Goal: Information Seeking & Learning: Find specific fact

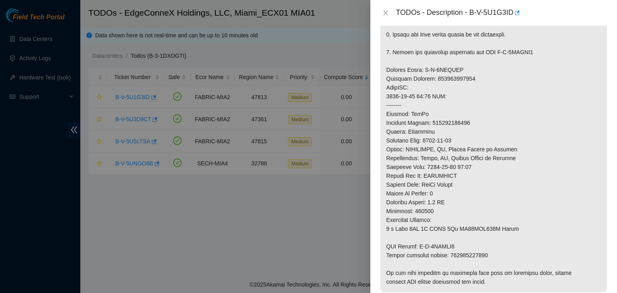
scroll to position [281, 0]
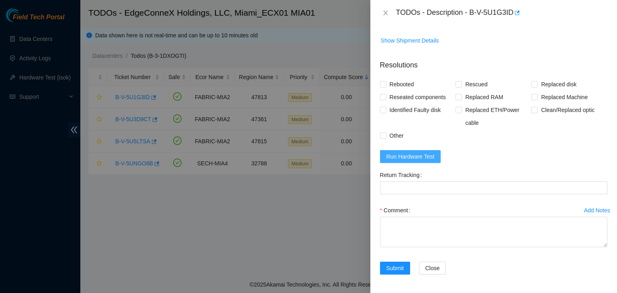
click at [411, 156] on span "Run Hardware Test" at bounding box center [411, 156] width 48 height 9
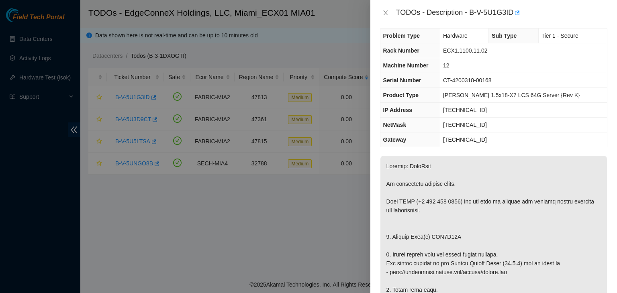
scroll to position [0, 0]
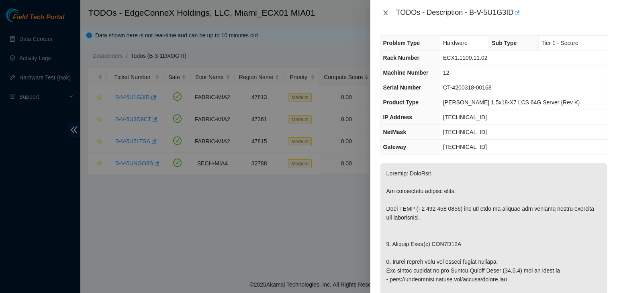
click at [386, 11] on icon "close" at bounding box center [386, 13] width 6 height 6
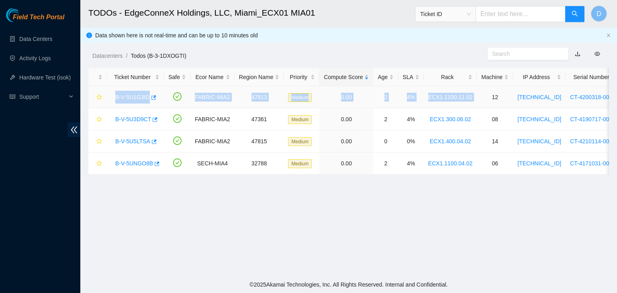
drag, startPoint x: 113, startPoint y: 96, endPoint x: 476, endPoint y: 98, distance: 363.6
click at [476, 98] on tr "B-V-5U1G3ID FABRIC-MIA2 47813 Medium 0.00 2 4% ECX1.1100.11.02 12 [TECHNICAL_ID…" at bounding box center [450, 97] width 725 height 22
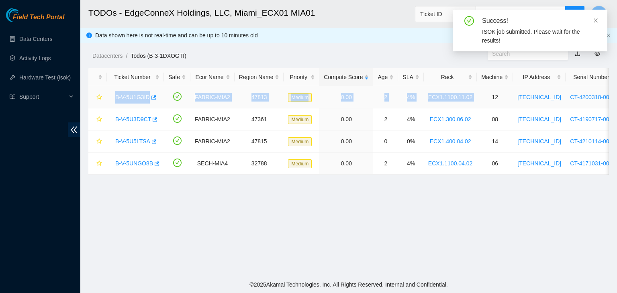
copy tr "B-V-5U1G3ID FABRIC-MIA2 47813 Medium 0.00 2 4% ECX1.1100.11.02"
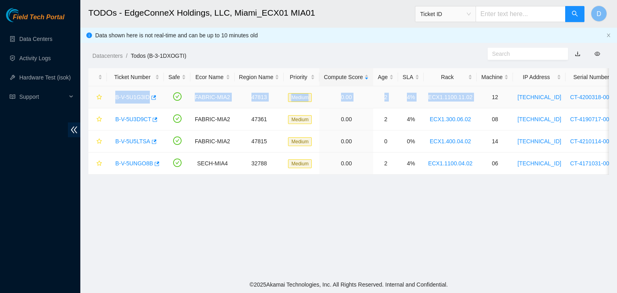
click at [135, 95] on link "B-V-5U1G3ID" at bounding box center [132, 97] width 35 height 6
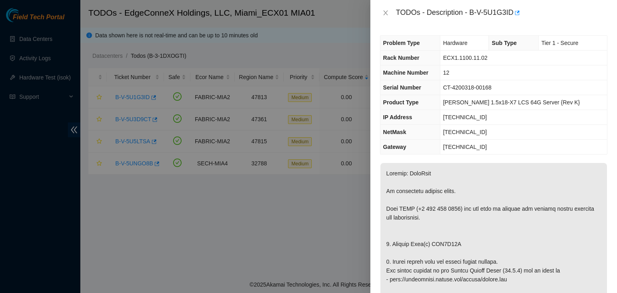
click at [476, 84] on span "CT-4200318-00168" at bounding box center [467, 87] width 49 height 6
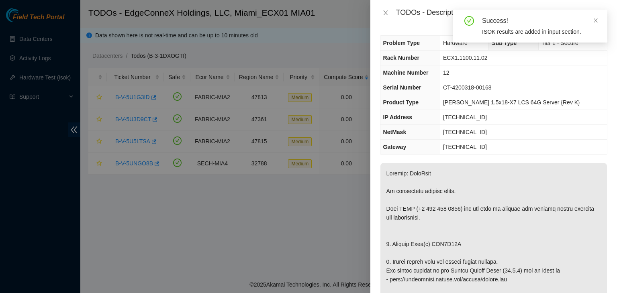
click at [476, 87] on span "CT-4200318-00168" at bounding box center [467, 87] width 49 height 6
click at [476, 88] on span "CT-4200318-00168" at bounding box center [467, 87] width 49 height 6
drag, startPoint x: 514, startPoint y: 89, endPoint x: 446, endPoint y: 87, distance: 68.7
click at [446, 87] on tr "Serial Number CT-4200318-00168" at bounding box center [493, 87] width 227 height 15
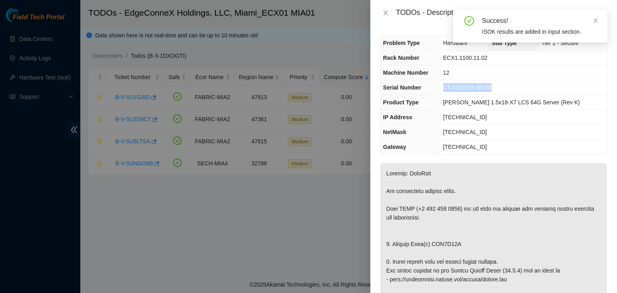
copy tr "CT-4200318-00168"
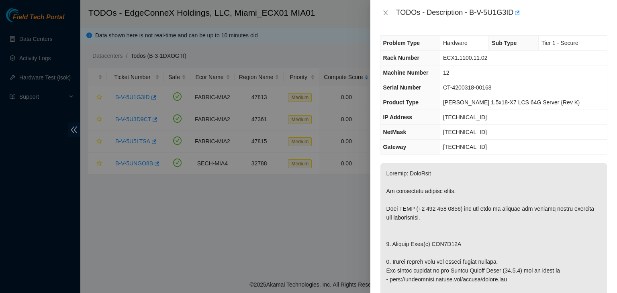
click at [536, 125] on td "[TECHNICAL_ID]" at bounding box center [523, 132] width 167 height 15
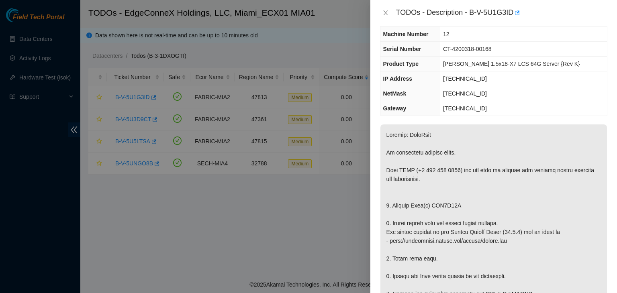
scroll to position [161, 0]
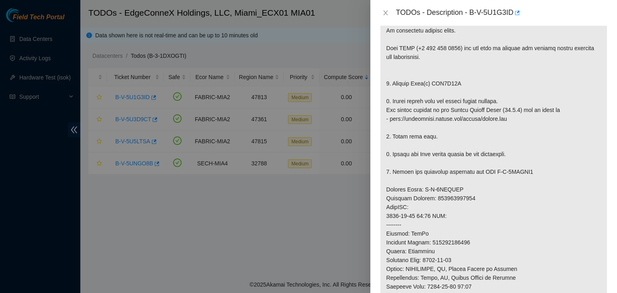
click at [449, 82] on p at bounding box center [493, 207] width 227 height 410
copy p "WJG0Y09L"
click at [550, 210] on p at bounding box center [493, 207] width 227 height 410
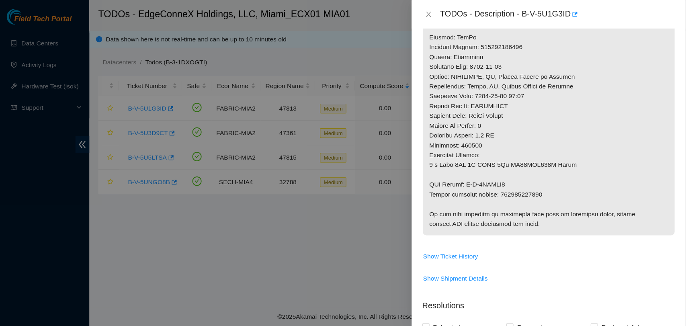
scroll to position [362, 0]
drag, startPoint x: 491, startPoint y: 174, endPoint x: 386, endPoint y: 167, distance: 105.5
click at [386, 167] on p at bounding box center [493, 7] width 227 height 410
copy p "RMA Return: B-V-5UBDZO4 Return tracking number: 450826212945"
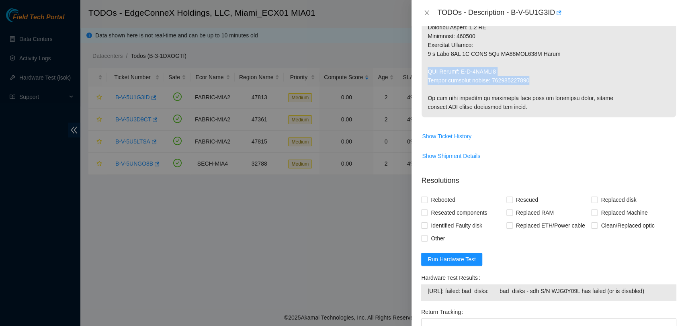
scroll to position [560, 0]
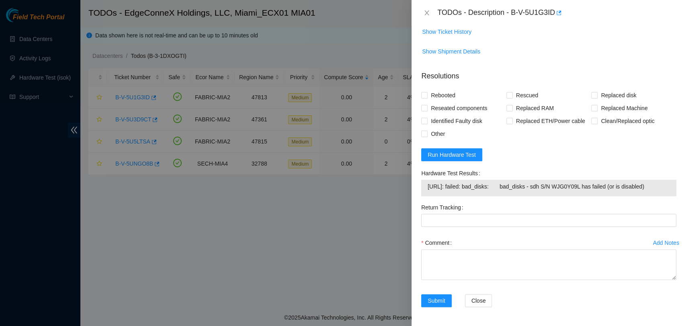
click at [606, 151] on form "Resolutions Rebooted Rescued Replaced disk Reseated components Replaced RAM Rep…" at bounding box center [548, 190] width 255 height 252
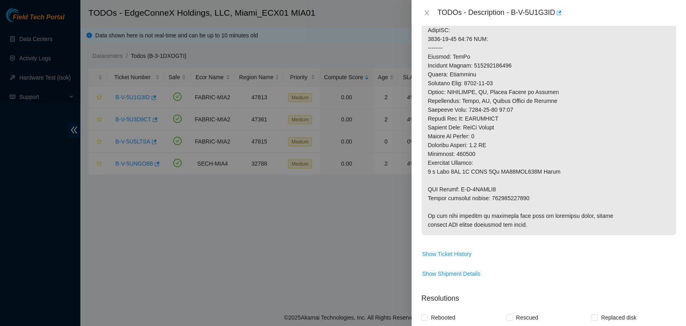
scroll to position [337, 0]
click at [486, 63] on p at bounding box center [548, 31] width 254 height 410
copy p "450826212934"
click at [615, 136] on p at bounding box center [548, 31] width 254 height 410
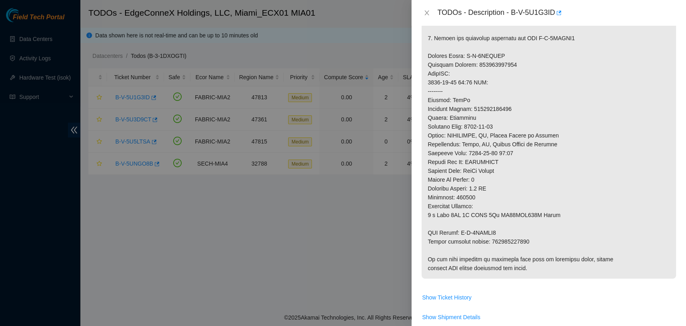
scroll to position [382, 0]
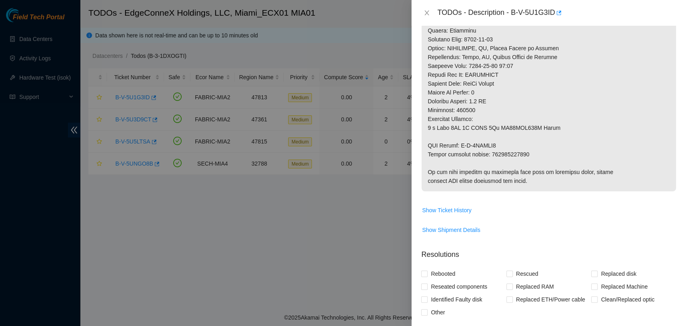
click at [146, 215] on div at bounding box center [343, 163] width 686 height 326
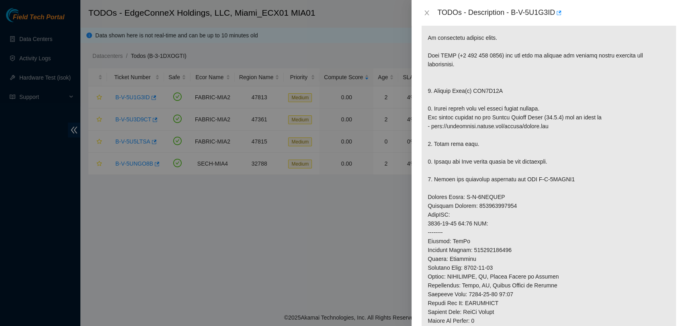
scroll to position [0, 0]
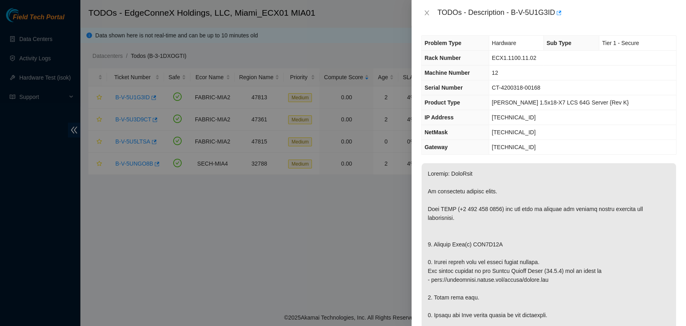
drag, startPoint x: 466, startPoint y: 99, endPoint x: 466, endPoint y: 104, distance: 4.8
click at [466, 104] on th "Product Type" at bounding box center [454, 102] width 67 height 15
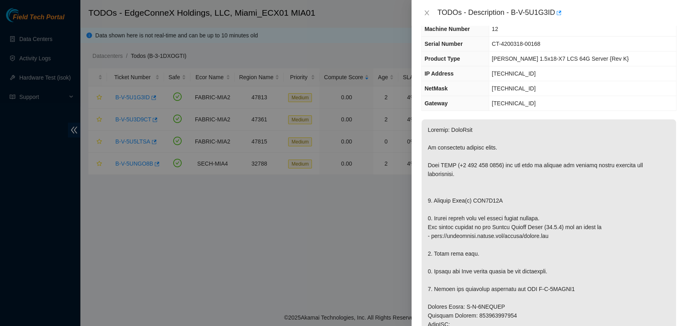
scroll to position [50, 0]
